Goal: Task Accomplishment & Management: Complete application form

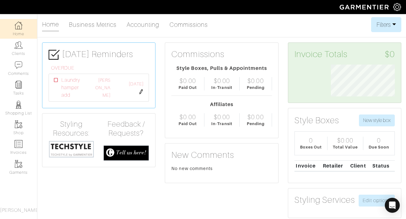
scroll to position [32, 73]
click at [21, 106] on img at bounding box center [19, 105] width 8 height 8
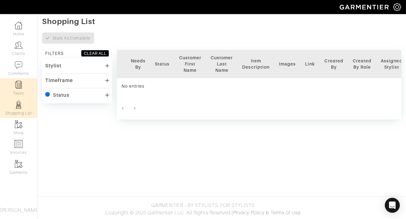
click at [20, 83] on img at bounding box center [19, 85] width 8 height 8
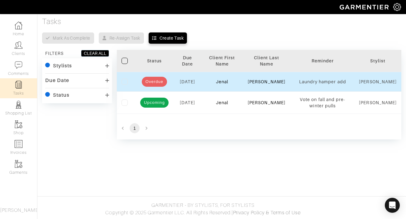
click at [213, 83] on td "Jenal" at bounding box center [222, 82] width 41 height 20
click at [155, 83] on span "Overdue" at bounding box center [154, 82] width 25 height 6
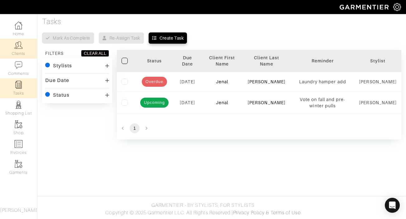
click at [15, 51] on link "Clients" at bounding box center [18, 49] width 37 height 20
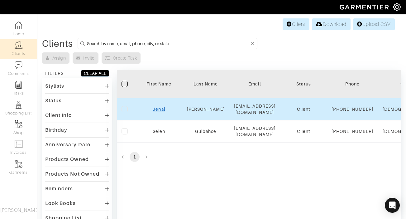
click at [160, 111] on link "Jenal" at bounding box center [159, 109] width 12 height 5
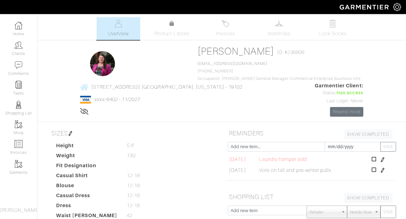
scroll to position [74, 0]
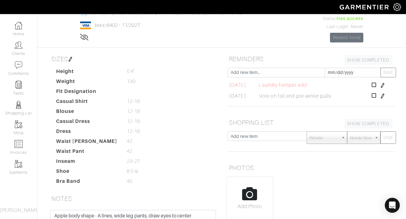
click at [246, 86] on span "[DATE]" at bounding box center [237, 84] width 17 height 7
click at [383, 85] on img at bounding box center [382, 85] width 5 height 5
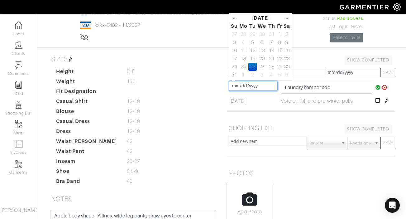
click at [240, 85] on input "2025-08-26" at bounding box center [253, 86] width 49 height 10
click at [243, 73] on td "1" at bounding box center [243, 75] width 10 height 8
type input "2025-09-01"
click at [266, 103] on td "09/01/2025 2025-09-01" at bounding box center [253, 100] width 51 height 11
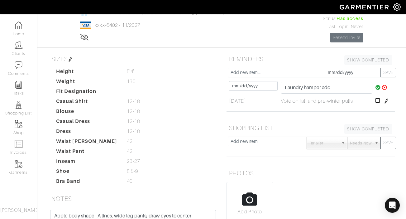
click at [376, 87] on icon at bounding box center [377, 87] width 5 height 5
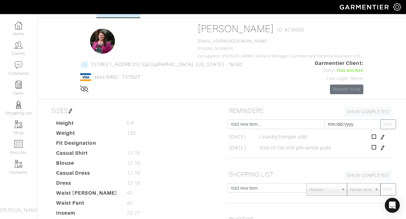
scroll to position [0, 0]
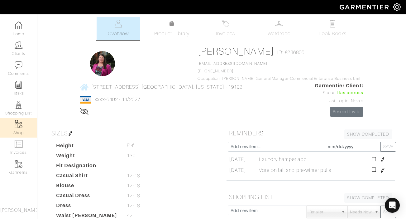
click at [15, 122] on img at bounding box center [19, 124] width 8 height 8
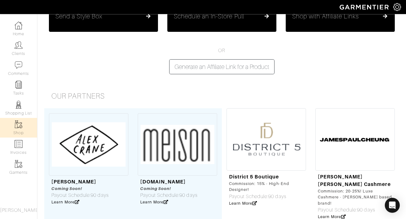
scroll to position [42, 0]
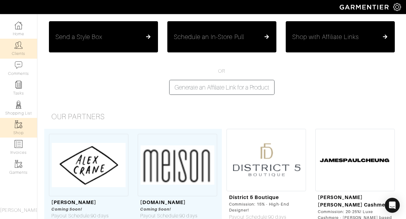
click at [18, 48] on img at bounding box center [19, 45] width 8 height 8
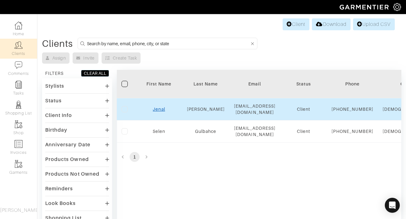
click at [161, 111] on link "Jenal" at bounding box center [159, 109] width 12 height 5
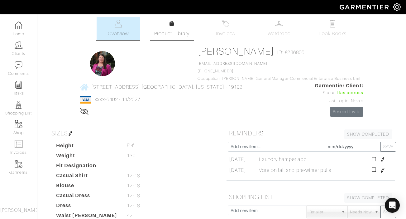
click at [175, 29] on link "Product Library" at bounding box center [172, 28] width 44 height 17
click at [325, 29] on link "Look Books" at bounding box center [333, 28] width 44 height 23
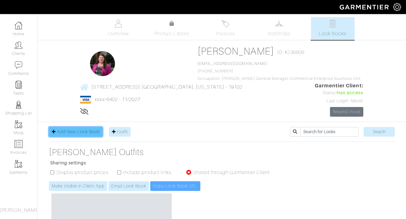
click at [79, 131] on span "Add New Look Book" at bounding box center [78, 131] width 43 height 5
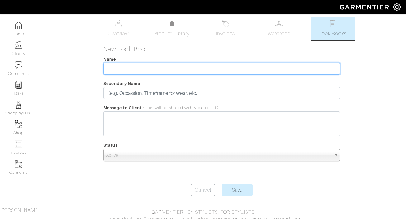
click at [222, 68] on input "text" at bounding box center [221, 69] width 237 height 12
type input "Lafayette 148"
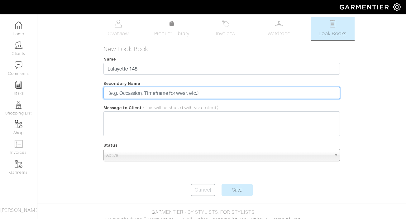
click at [194, 94] on input "text" at bounding box center [221, 93] width 237 height 12
type input "Melanie"
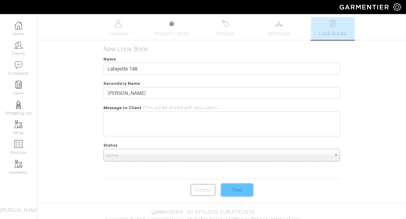
click at [240, 190] on input "Save" at bounding box center [237, 190] width 31 height 12
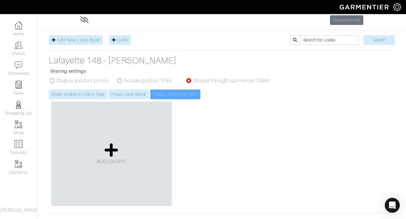
scroll to position [92, 0]
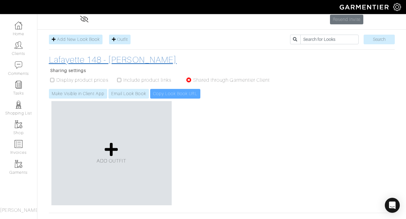
click at [93, 59] on h3 "Lafayette 148 - Melanie" at bounding box center [162, 60] width 227 height 11
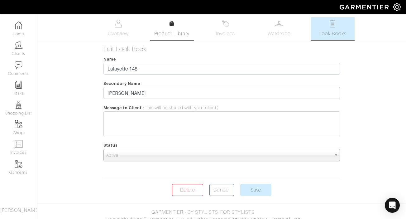
click at [173, 24] on icon at bounding box center [172, 23] width 5 height 5
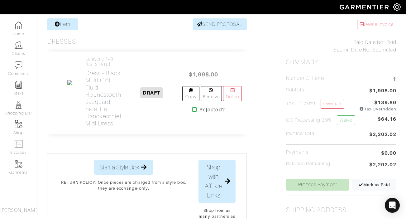
scroll to position [84, 0]
click at [154, 93] on span "DRAFT" at bounding box center [151, 93] width 23 height 11
click at [209, 96] on link "Remove" at bounding box center [211, 93] width 21 height 15
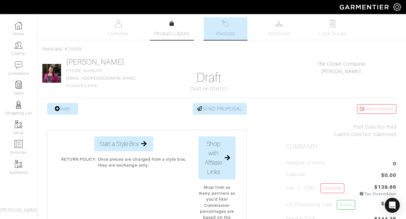
click at [175, 23] on link "Product Library" at bounding box center [172, 28] width 44 height 17
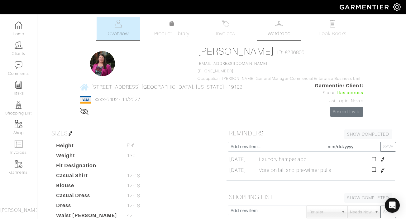
click at [274, 30] on span "Wardrobe" at bounding box center [279, 33] width 22 height 7
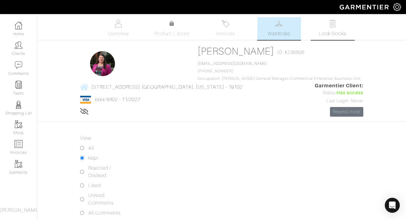
click at [328, 32] on span "Look Books" at bounding box center [333, 33] width 28 height 7
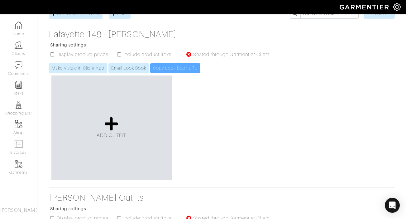
scroll to position [117, 0]
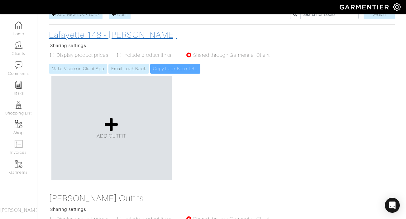
click at [108, 35] on h3 "Lafayette 148 - Melanie" at bounding box center [162, 35] width 227 height 11
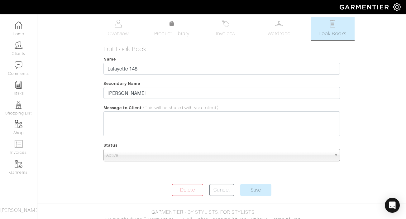
scroll to position [7, 0]
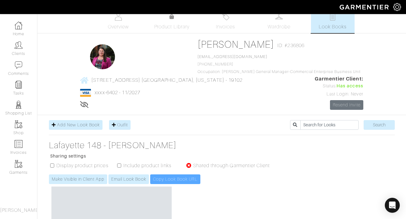
scroll to position [117, 0]
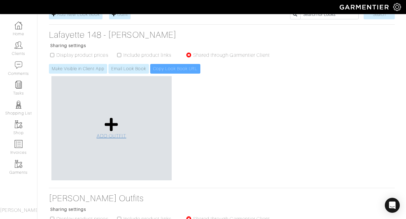
click at [109, 135] on span "ADD OUTFIT" at bounding box center [112, 136] width 30 height 6
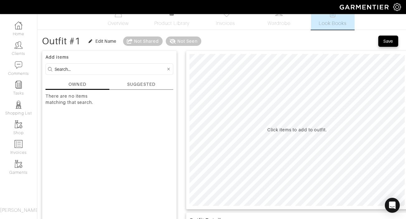
scroll to position [10, 0]
click at [146, 84] on div "SUGGESTED" at bounding box center [141, 85] width 28 height 7
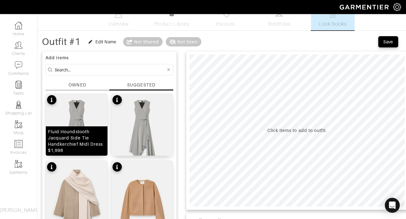
click at [60, 105] on img at bounding box center [77, 133] width 62 height 78
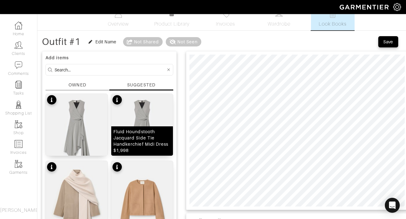
click at [151, 110] on img at bounding box center [142, 133] width 62 height 78
click at [134, 117] on img at bounding box center [142, 133] width 62 height 78
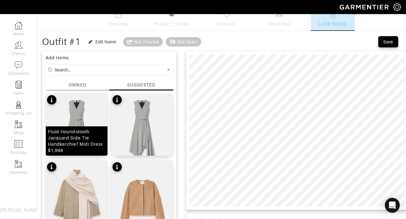
click at [79, 126] on div "Fluid Houndstooth Jacquard Side Tie Handkerchief Midi Dress $1,998" at bounding box center [77, 140] width 62 height 29
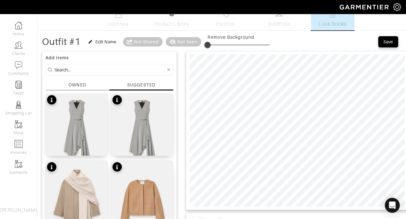
click at [349, 40] on div "Outfit #1 Edit Name Not Shared Not Seen Remove Background Save" at bounding box center [221, 42] width 359 height 12
drag, startPoint x: 267, startPoint y: 45, endPoint x: 218, endPoint y: 50, distance: 49.4
click at [218, 48] on span at bounding box center [217, 45] width 6 height 6
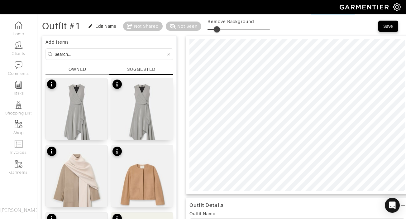
scroll to position [25, 0]
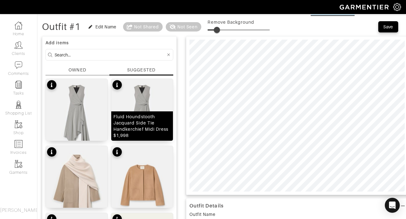
click at [145, 103] on img at bounding box center [142, 118] width 62 height 78
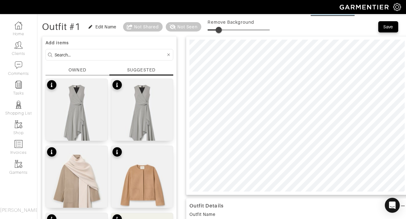
click at [220, 29] on span at bounding box center [219, 30] width 6 height 6
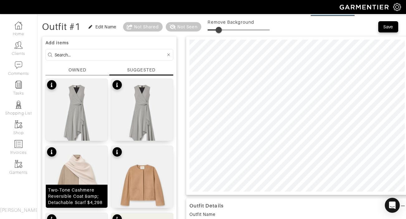
click at [79, 176] on img at bounding box center [77, 185] width 62 height 78
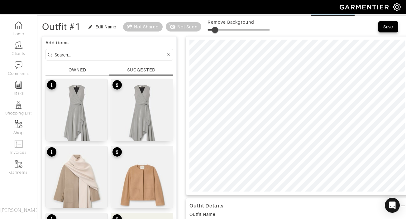
drag, startPoint x: 220, startPoint y: 30, endPoint x: 217, endPoint y: 30, distance: 3.4
click at [217, 30] on span at bounding box center [215, 30] width 6 height 6
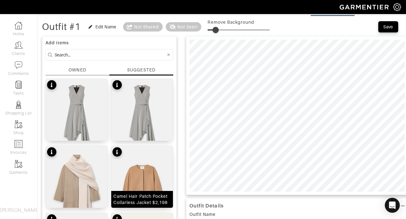
click at [130, 177] on img at bounding box center [142, 185] width 62 height 78
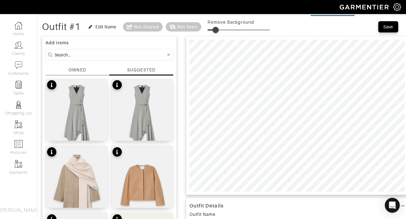
click at [217, 28] on span at bounding box center [216, 30] width 6 height 6
type input "12"
click at [216, 28] on span at bounding box center [215, 30] width 6 height 6
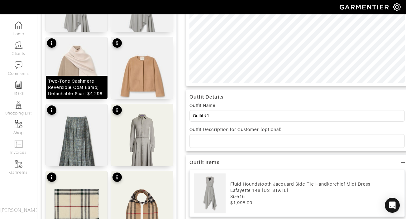
scroll to position [134, 0]
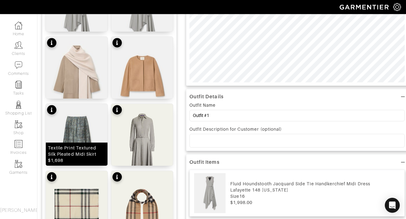
click at [80, 135] on img at bounding box center [77, 143] width 62 height 78
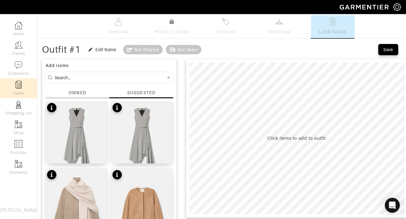
scroll to position [0, 0]
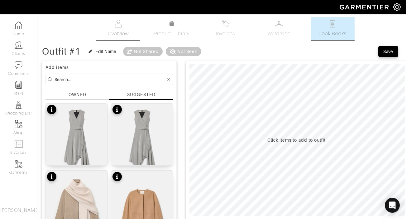
click at [112, 28] on link "Overview" at bounding box center [119, 28] width 44 height 23
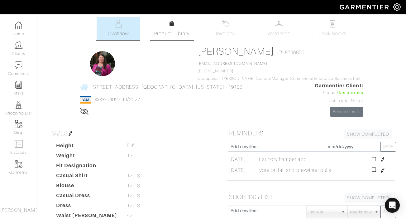
click at [184, 24] on link "Product Library" at bounding box center [172, 28] width 44 height 17
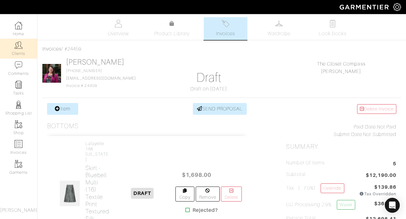
click at [11, 50] on link "Clients" at bounding box center [18, 49] width 37 height 20
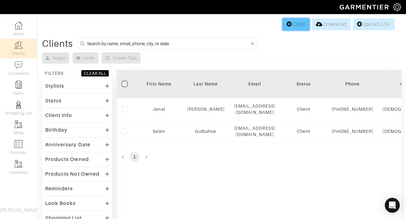
click at [294, 27] on link "Client" at bounding box center [296, 24] width 27 height 12
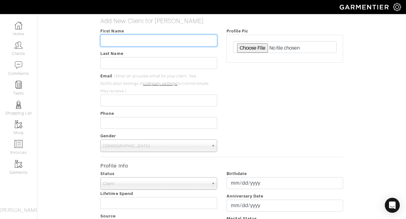
click at [160, 42] on input "text" at bounding box center [158, 41] width 117 height 12
type input "[PERSON_NAME]"
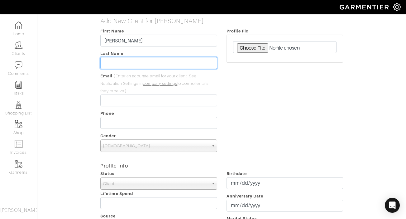
click at [156, 63] on input "text" at bounding box center [158, 63] width 117 height 12
type input "[PERSON_NAME]"
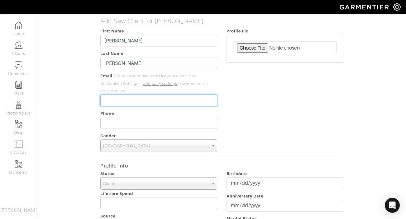
click at [112, 102] on input "email" at bounding box center [158, 100] width 117 height 12
drag, startPoint x: 164, startPoint y: 101, endPoint x: 135, endPoint y: 101, distance: 29.0
click at [135, 101] on input "[EMAIL_ADDRESS][DOMAIN_NAME]" at bounding box center [158, 100] width 117 height 12
type input "[EMAIL_ADDRESS][DOMAIN_NAME]"
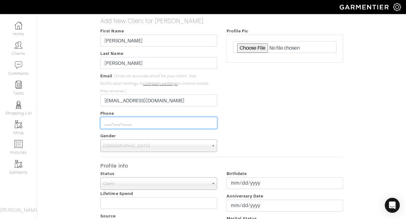
click at [128, 125] on input "___-___-____" at bounding box center [158, 123] width 117 height 12
type input "[PHONE_NUMBER]"
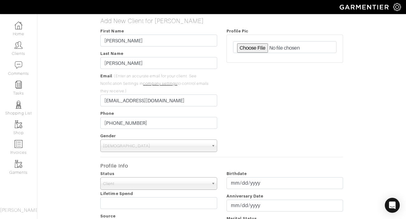
click at [110, 146] on span "[DEMOGRAPHIC_DATA]" at bounding box center [155, 146] width 105 height 12
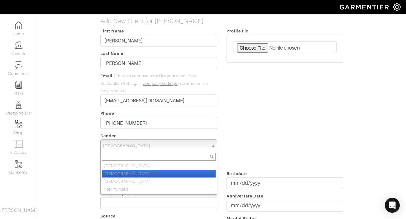
click at [115, 173] on li "[DEMOGRAPHIC_DATA]" at bounding box center [158, 174] width 113 height 8
select select "[DEMOGRAPHIC_DATA]"
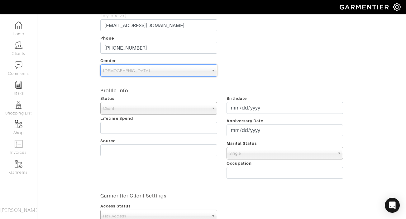
scroll to position [86, 0]
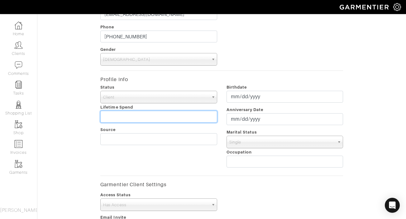
click at [127, 116] on input "text" at bounding box center [158, 117] width 117 height 12
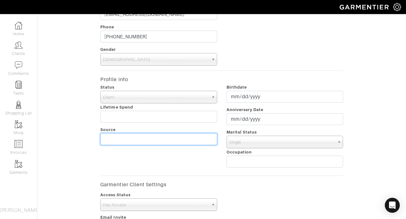
click at [134, 139] on input "text" at bounding box center [158, 139] width 117 height 12
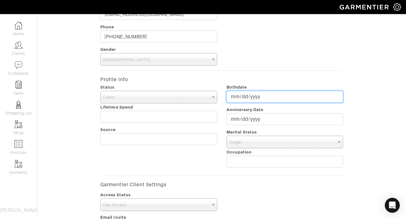
click at [255, 97] on input "date" at bounding box center [285, 97] width 117 height 12
click at [233, 95] on input "date" at bounding box center [285, 97] width 117 height 12
type input "1999-04-17"
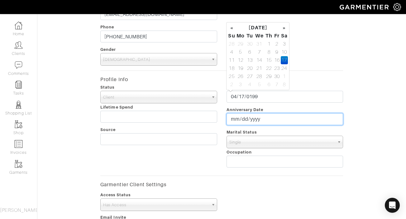
click at [265, 118] on input "date" at bounding box center [285, 119] width 117 height 12
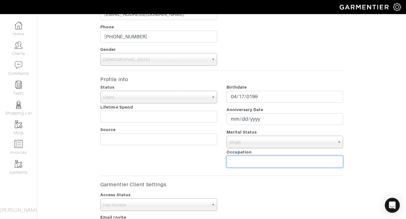
click at [248, 160] on input "text" at bounding box center [285, 161] width 117 height 12
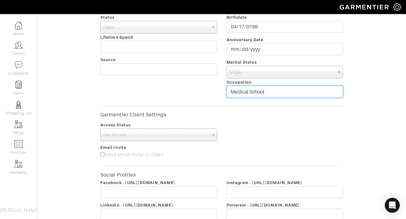
scroll to position [167, 0]
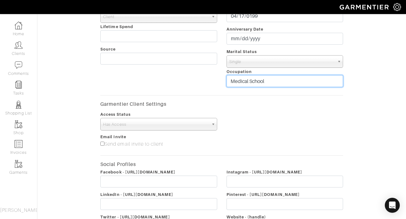
type input "Medical School"
click at [102, 143] on input"] "Send email invite to client" at bounding box center [102, 143] width 4 height 4
checkbox input"] "true"
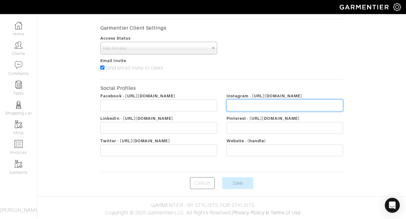
click at [287, 105] on input "text" at bounding box center [285, 105] width 117 height 12
type input "samidmorin"
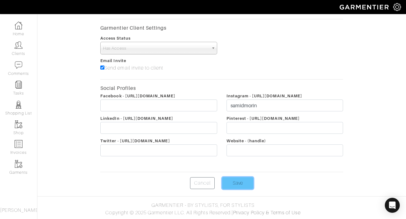
click at [237, 177] on input "Save" at bounding box center [237, 183] width 31 height 12
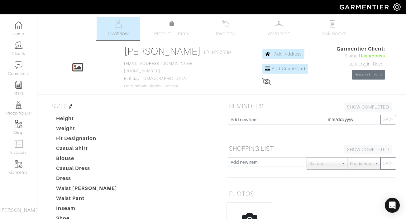
click at [266, 81] on icon at bounding box center [266, 81] width 9 height 5
click at [265, 82] on icon at bounding box center [266, 81] width 8 height 5
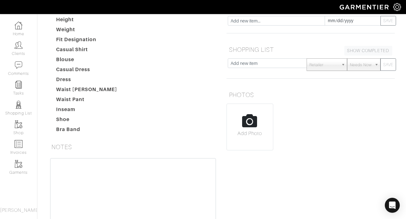
click at [105, 104] on dt "Waist Pant" at bounding box center [86, 101] width 71 height 10
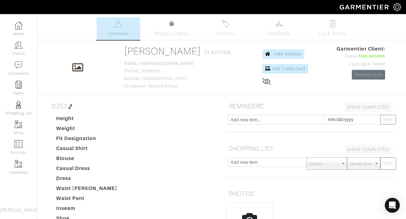
click at [71, 104] on img at bounding box center [70, 106] width 5 height 5
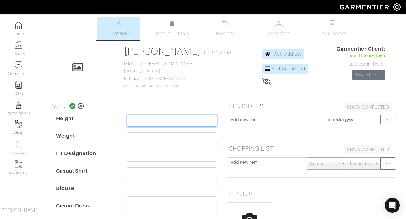
click at [169, 121] on input "text" at bounding box center [172, 121] width 90 height 12
type input "5'3""
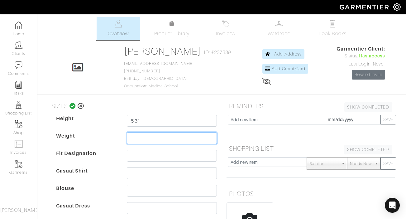
click at [143, 140] on input "text" at bounding box center [172, 138] width 90 height 12
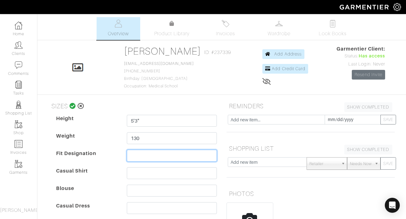
click at [148, 155] on input "text" at bounding box center [172, 156] width 90 height 12
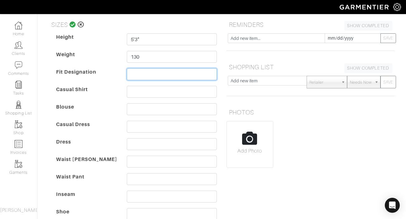
scroll to position [82, 0]
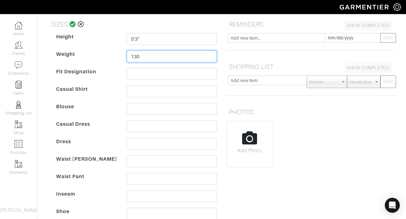
click at [145, 58] on input "130" at bounding box center [172, 56] width 90 height 12
type input "130-128"
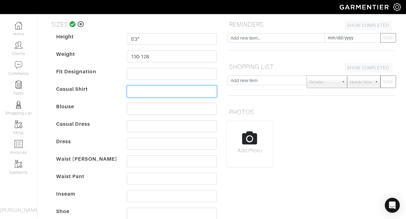
click at [145, 92] on input "text" at bounding box center [172, 91] width 90 height 12
type input "small"
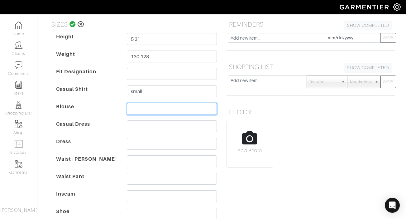
click at [147, 110] on input "text" at bounding box center [172, 109] width 90 height 12
type input "small"
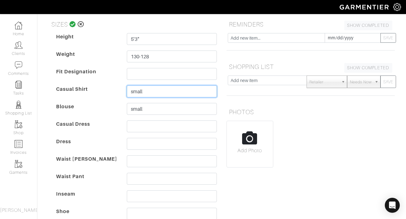
click at [171, 91] on input "small" at bounding box center [172, 91] width 90 height 12
type input "small 4-6"
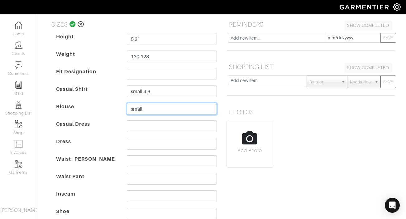
click at [170, 109] on input "small" at bounding box center [172, 109] width 90 height 12
click at [143, 110] on input "small4-6" at bounding box center [172, 109] width 90 height 12
type input "small 4-6"
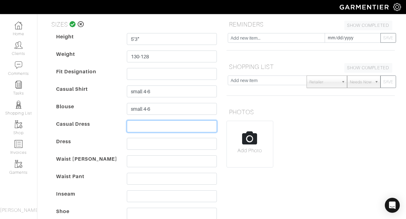
click at [142, 130] on input "text" at bounding box center [172, 126] width 90 height 12
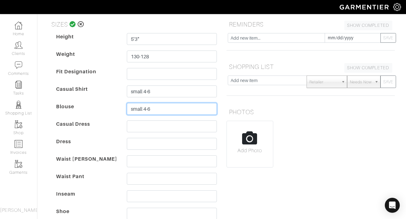
drag, startPoint x: 156, startPoint y: 110, endPoint x: 120, endPoint y: 109, distance: 36.5
click at [120, 109] on div "Height 5'3" Weight 130-128 Fit Designation Casual Shirt small 4-6 Blouse small …" at bounding box center [136, 137] width 170 height 209
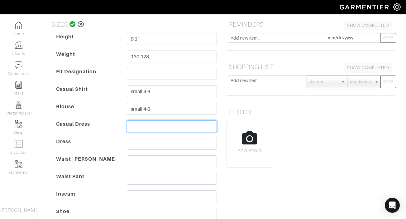
click at [136, 127] on input "text" at bounding box center [172, 126] width 90 height 12
paste input "small 4-6"
type input "small 4-6"
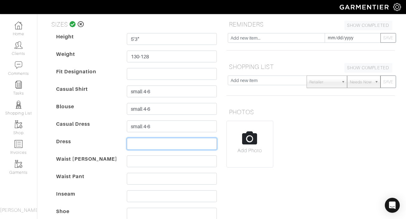
click at [140, 146] on input "text" at bounding box center [172, 144] width 90 height 12
paste input "small 4-6"
type input "small 4-6"
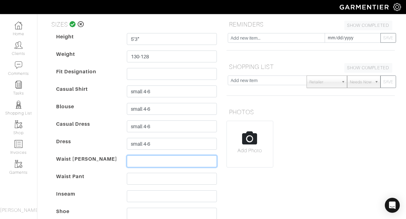
click at [141, 161] on input "text" at bounding box center [172, 161] width 90 height 12
type input "3"
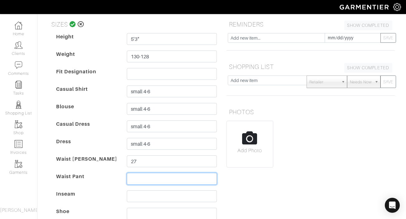
click at [145, 176] on input "text" at bounding box center [172, 179] width 90 height 12
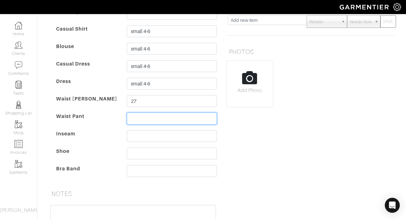
scroll to position [142, 0]
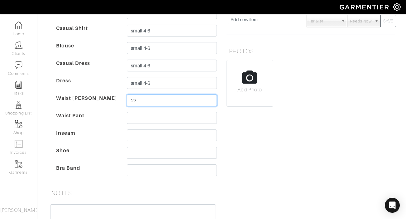
click at [140, 100] on input "27" at bounding box center [172, 100] width 90 height 12
drag, startPoint x: 160, startPoint y: 98, endPoint x: 126, endPoint y: 98, distance: 33.7
click at [126, 98] on dd "27-29.5" at bounding box center [171, 101] width 99 height 15
type input "27-29.5"
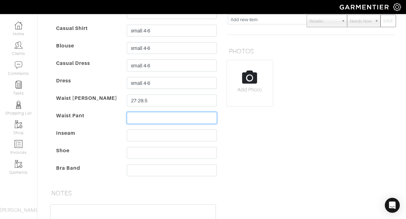
click at [148, 119] on input "text" at bounding box center [172, 118] width 90 height 12
paste input "27-29.5"
type input "27-29.5"
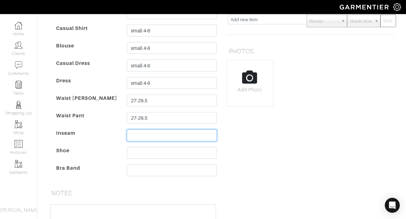
click at [157, 137] on input "text" at bounding box center [172, 135] width 90 height 12
type input "27"
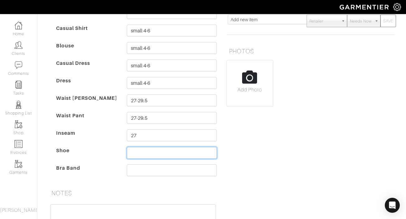
click at [157, 153] on input "text" at bounding box center [172, 153] width 90 height 12
type input "7"
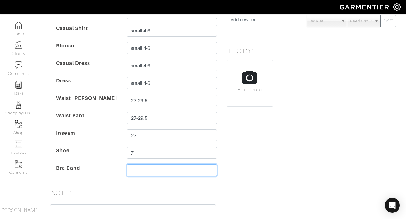
click at [140, 172] on input "text" at bounding box center [172, 170] width 90 height 12
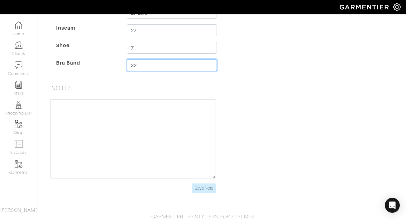
scroll to position [259, 0]
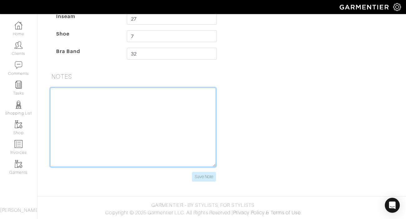
click at [161, 91] on textarea at bounding box center [133, 127] width 166 height 79
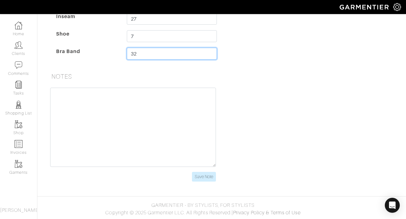
click at [166, 55] on input "32" at bounding box center [172, 54] width 90 height 12
type input "34"
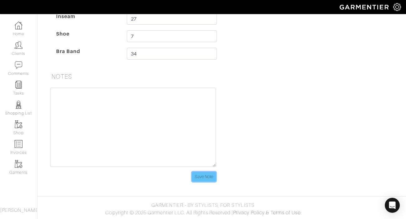
click at [208, 178] on input "Save Note" at bounding box center [204, 177] width 24 height 10
click at [202, 179] on input "Save Note" at bounding box center [204, 177] width 24 height 10
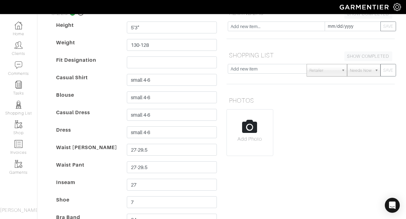
scroll to position [0, 0]
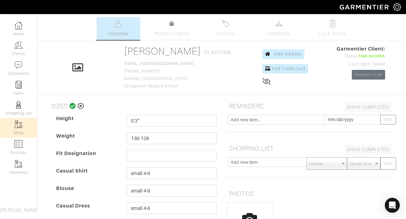
click at [20, 129] on link "Shop" at bounding box center [18, 128] width 37 height 20
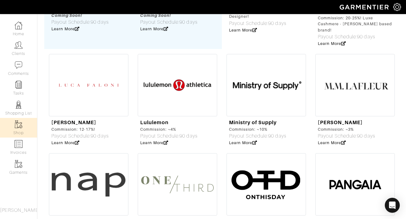
scroll to position [237, 0]
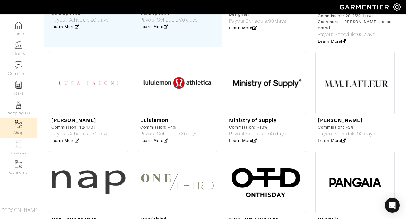
click at [190, 104] on img at bounding box center [177, 83] width 79 height 62
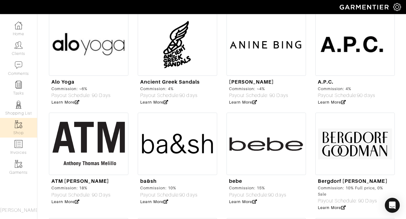
scroll to position [580, 0]
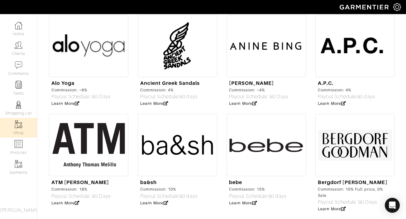
click at [338, 147] on img at bounding box center [354, 145] width 79 height 62
click at [21, 44] on img at bounding box center [19, 45] width 8 height 8
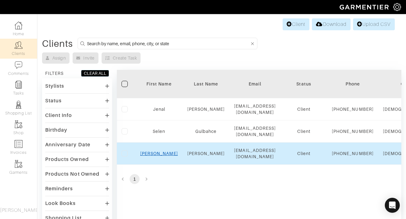
click at [161, 156] on link "Samantha" at bounding box center [159, 153] width 38 height 5
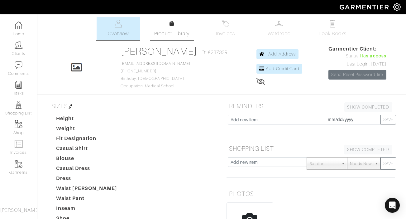
click at [175, 24] on link "Product Library" at bounding box center [172, 28] width 44 height 17
click at [225, 24] on img at bounding box center [226, 24] width 8 height 8
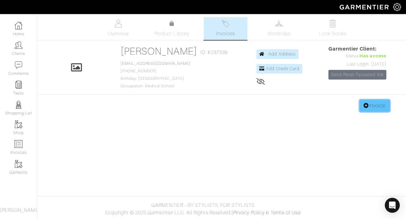
click at [375, 105] on link "Invoice" at bounding box center [375, 106] width 30 height 12
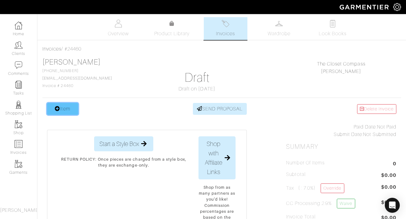
click at [55, 108] on icon at bounding box center [57, 108] width 5 height 5
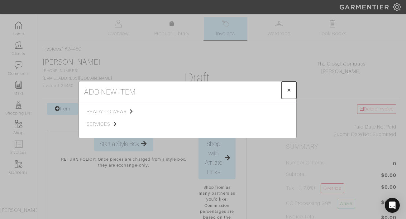
click at [283, 90] on button "× Close" at bounding box center [289, 89] width 15 height 17
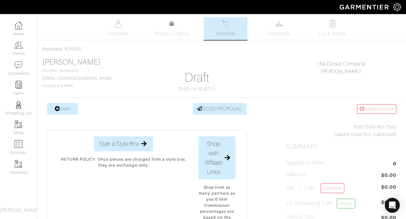
click at [225, 27] on img at bounding box center [226, 24] width 8 height 8
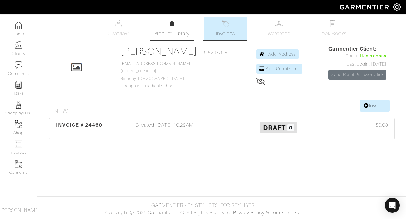
click at [177, 26] on link "Product Library" at bounding box center [172, 28] width 44 height 17
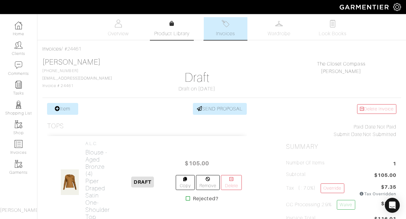
click at [169, 22] on link "Product Library" at bounding box center [172, 28] width 44 height 17
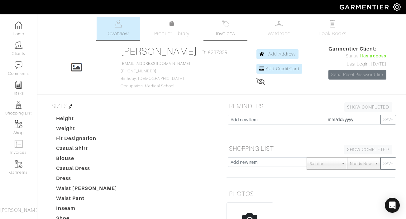
click at [216, 23] on link "Invoices" at bounding box center [226, 28] width 44 height 23
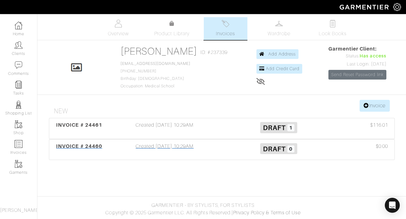
click at [181, 146] on div "Created 08/28/25 10:29AM" at bounding box center [165, 149] width 114 height 14
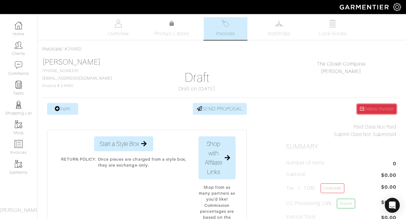
click at [376, 108] on link "Delete Invoice" at bounding box center [376, 109] width 39 height 10
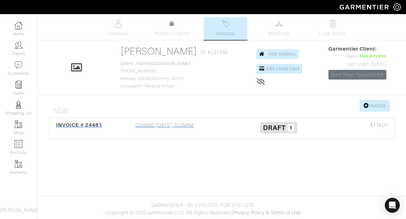
click at [186, 122] on div "Created [DATE] 10:29AM" at bounding box center [165, 128] width 114 height 14
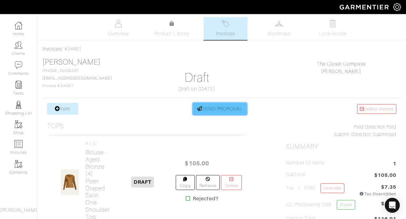
click at [227, 108] on link "SEND PROPOSAL" at bounding box center [220, 109] width 54 height 12
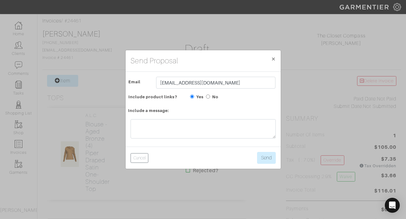
scroll to position [31, 0]
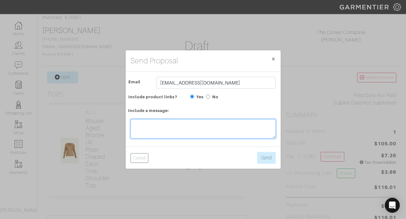
click at [220, 127] on textarea at bounding box center [203, 128] width 145 height 19
type textarea "h"
type textarea "test"
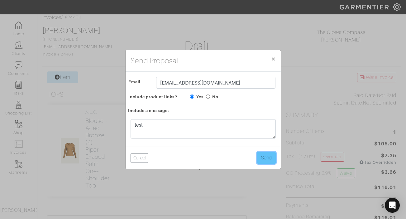
click at [261, 156] on button "Send" at bounding box center [266, 158] width 19 height 12
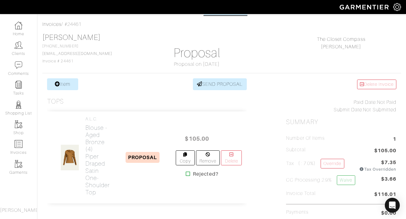
scroll to position [26, 0]
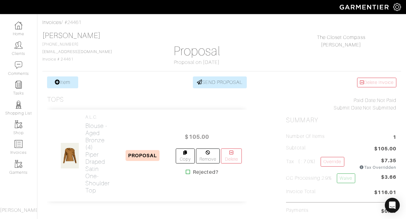
click at [141, 156] on span "PROPOSAL" at bounding box center [143, 155] width 34 height 11
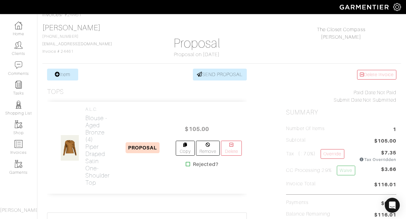
scroll to position [32, 0]
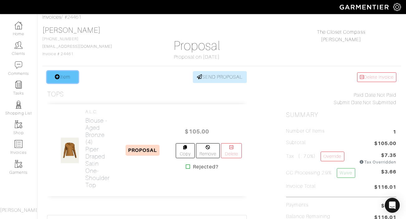
click at [63, 76] on link "Item" at bounding box center [62, 77] width 31 height 12
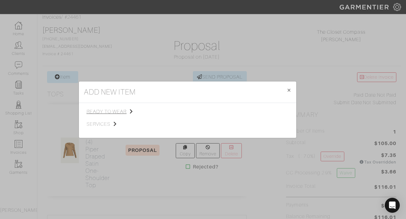
click at [125, 111] on span "ready to wear" at bounding box center [118, 111] width 63 height 7
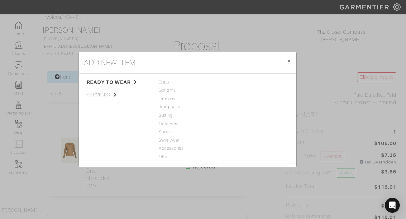
click at [166, 81] on span "Tops" at bounding box center [188, 82] width 58 height 7
click at [237, 108] on link "Blouse" at bounding box center [233, 106] width 14 height 5
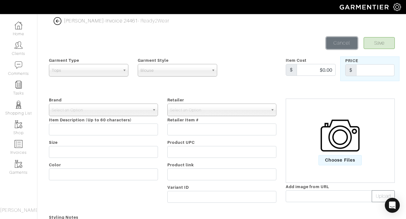
click at [340, 43] on link "Cancel" at bounding box center [341, 43] width 31 height 12
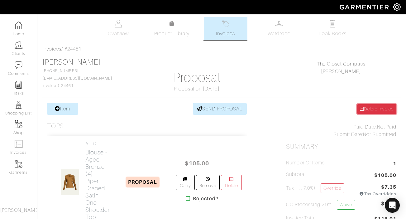
click at [372, 108] on link "Delete Invoice" at bounding box center [376, 109] width 39 height 10
click at [167, 24] on link "Product Library" at bounding box center [172, 28] width 44 height 17
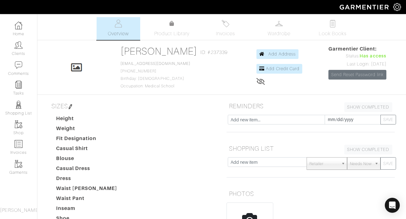
click at [258, 80] on icon at bounding box center [260, 81] width 9 height 5
click at [302, 97] on div "[PERSON_NAME] Overview Overview Product Library Invoices Wardrobe Look Books Ov…" at bounding box center [203, 187] width 406 height 341
click at [176, 22] on link "Product Library" at bounding box center [172, 28] width 44 height 17
